Goal: Register for event/course

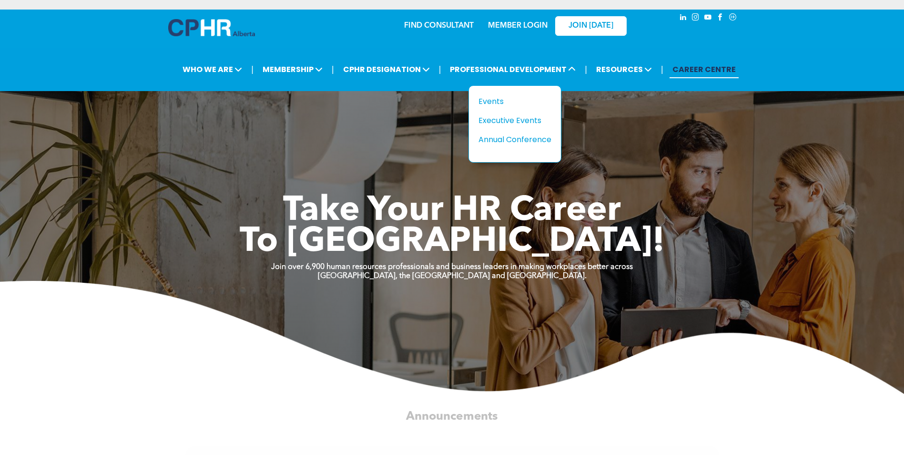
click at [497, 99] on div "Events" at bounding box center [512, 101] width 66 height 12
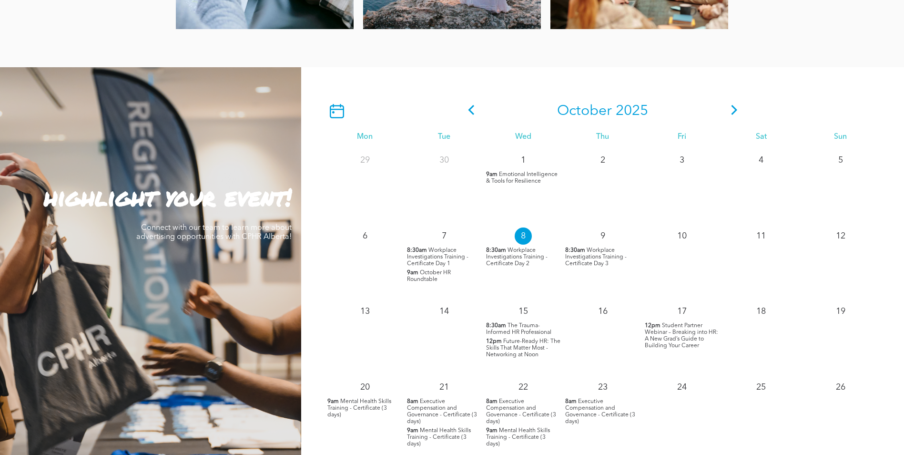
scroll to position [810, 0]
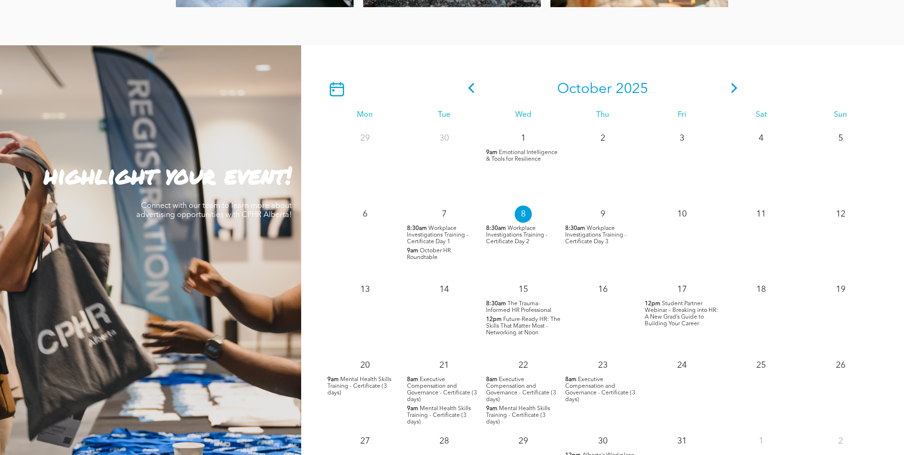
click at [450, 390] on span "Executive Compensation and Governance - Certificate (3 days)" at bounding box center [442, 390] width 70 height 26
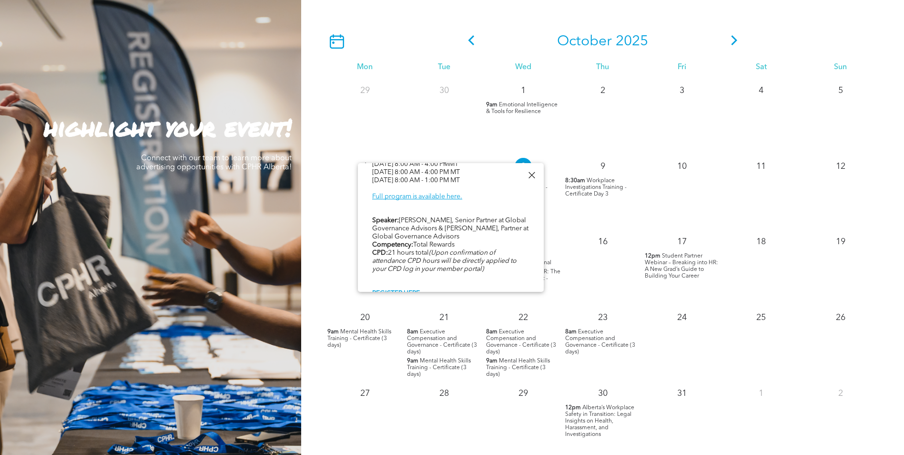
scroll to position [424, 0]
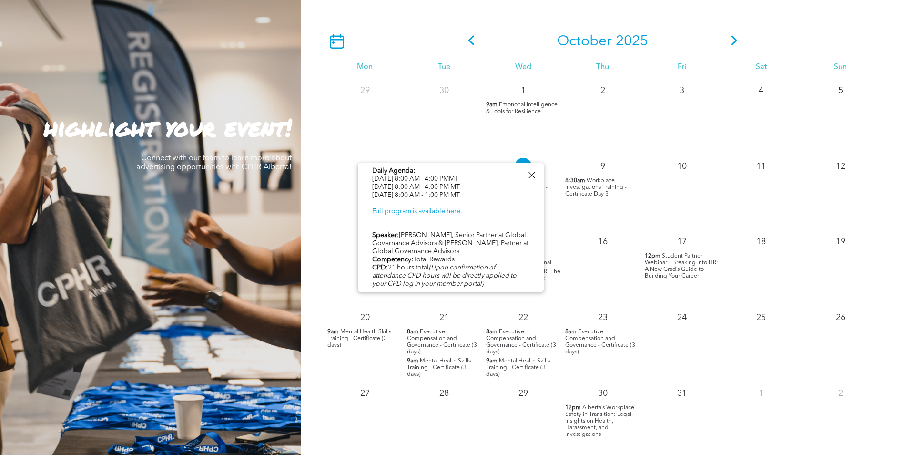
click at [442, 208] on link "Full program is available here." at bounding box center [417, 211] width 90 height 7
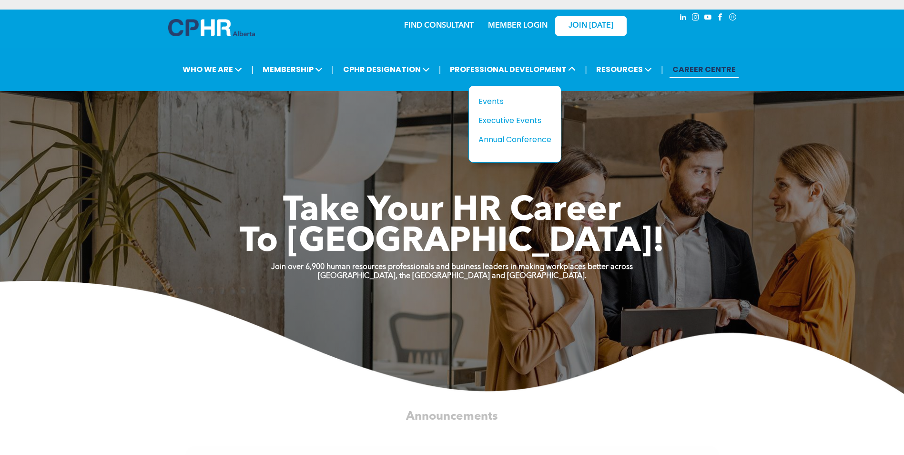
click at [517, 104] on div "Events" at bounding box center [512, 101] width 66 height 12
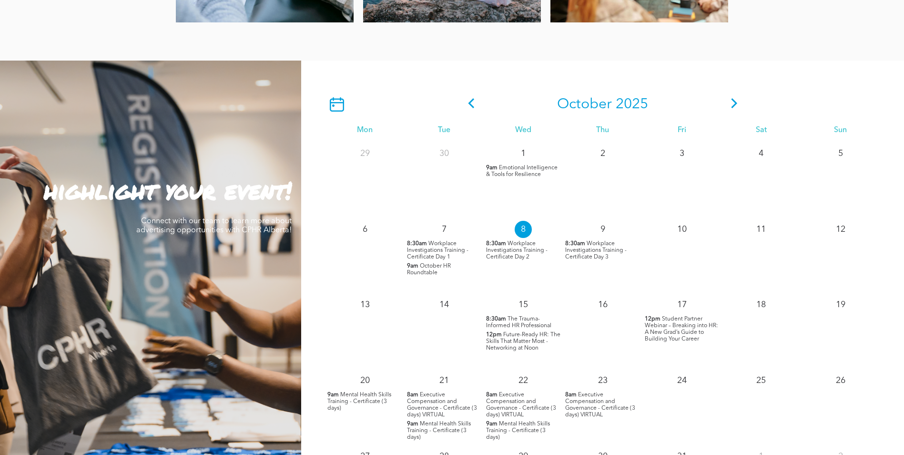
scroll to position [763, 0]
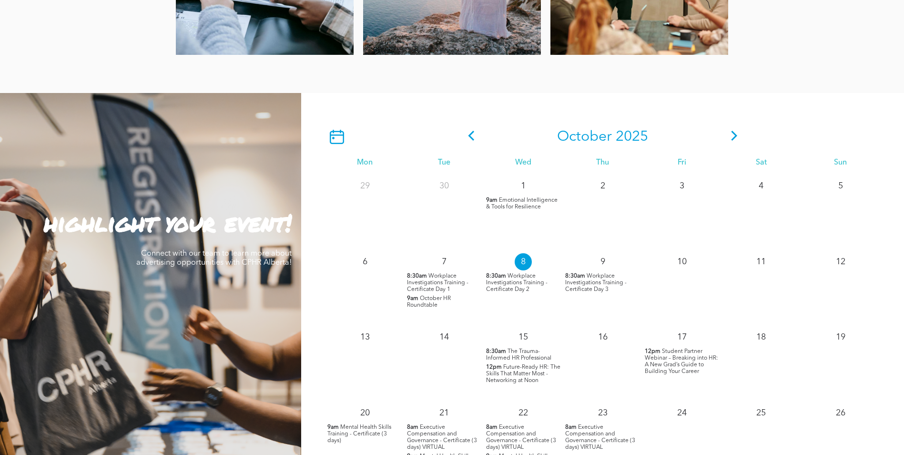
click at [333, 137] on icon at bounding box center [337, 137] width 14 height 14
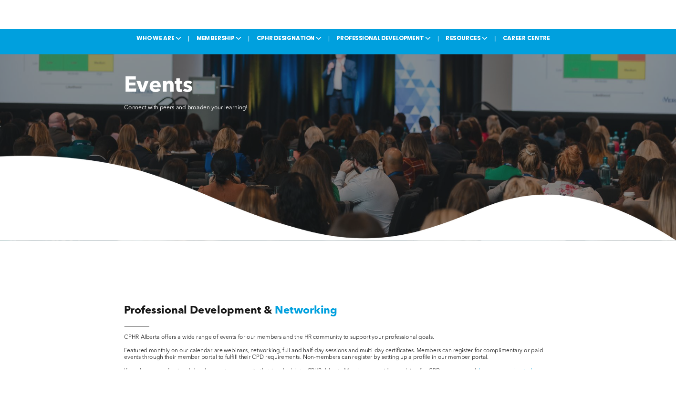
scroll to position [0, 0]
